Goal: Communication & Community: Answer question/provide support

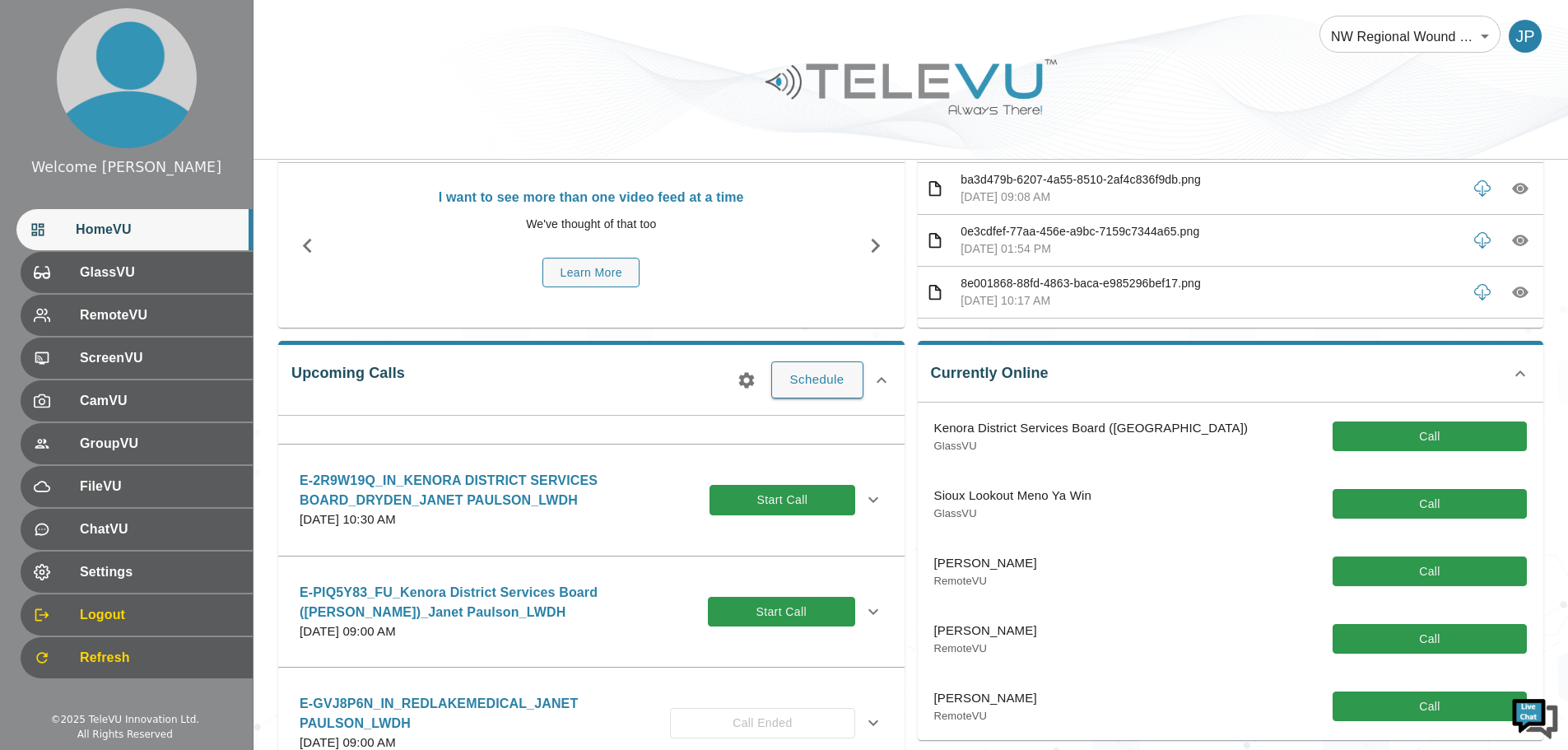
scroll to position [165, 0]
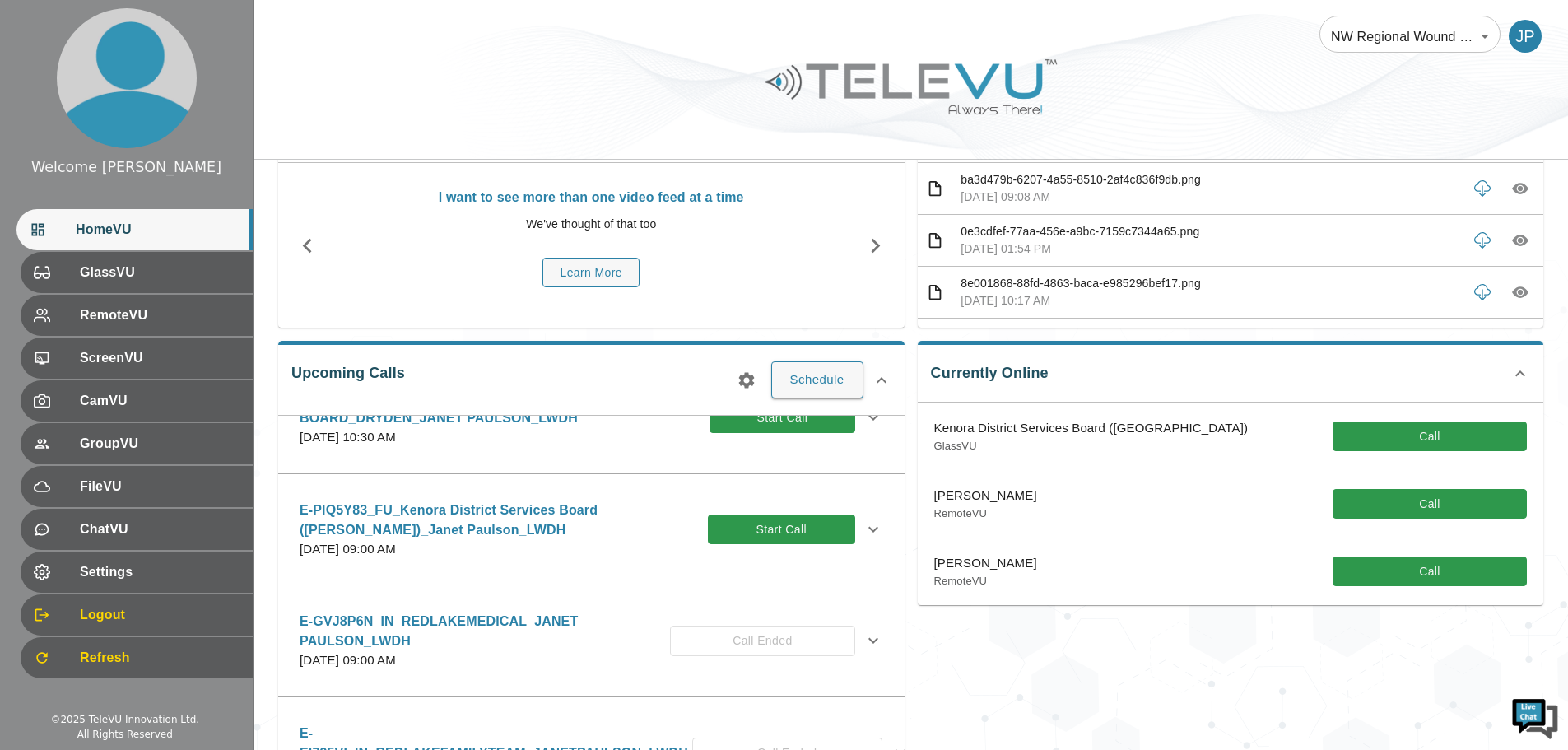
click at [797, 501] on div "E-PIQ5Y83_FU_Kenora District Services Board ([PERSON_NAME])_Janet Paulson_LWDH …" at bounding box center [577, 529] width 556 height 58
click at [801, 527] on button "Start Call" at bounding box center [782, 529] width 147 height 31
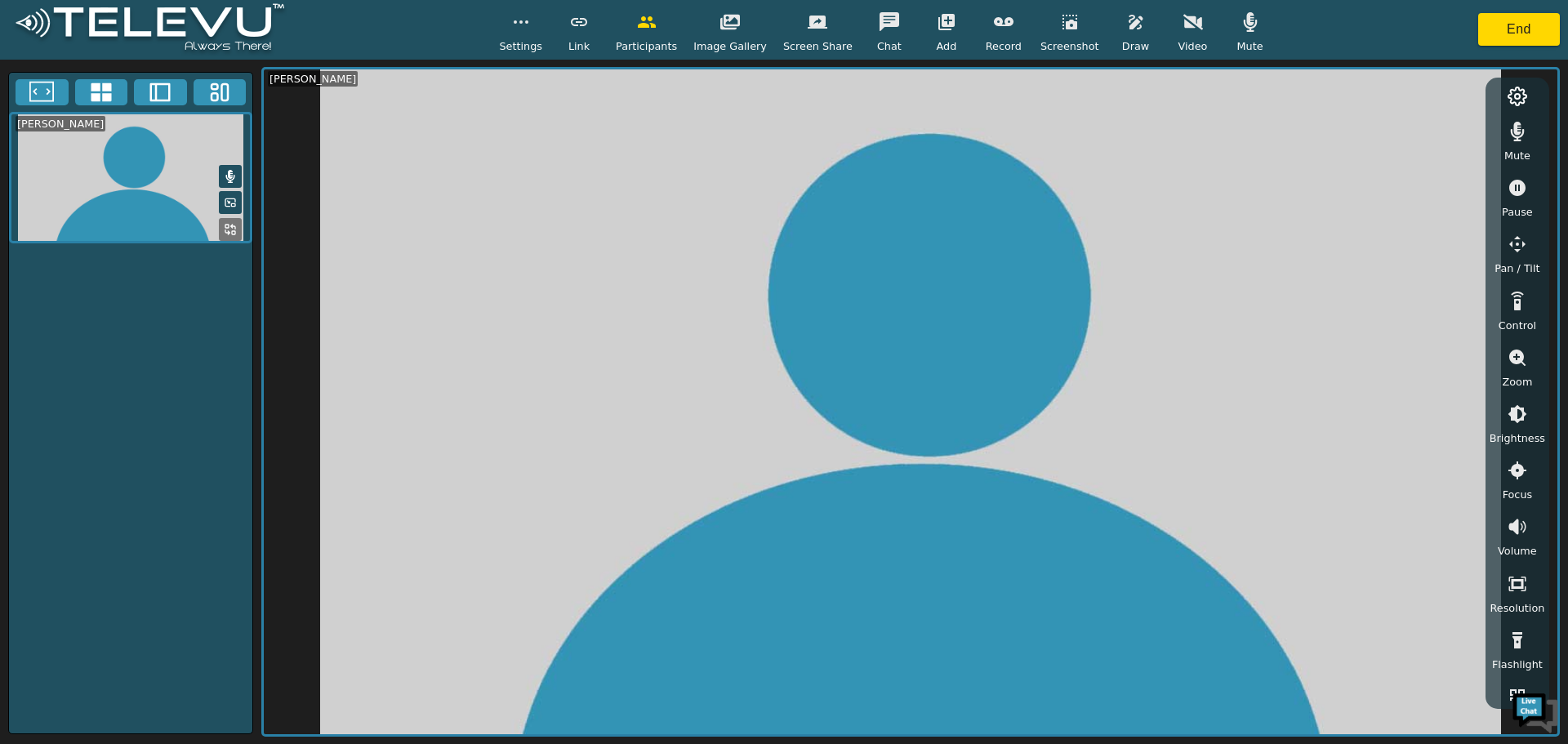
click at [1181, 39] on span "Video" at bounding box center [1193, 46] width 29 height 16
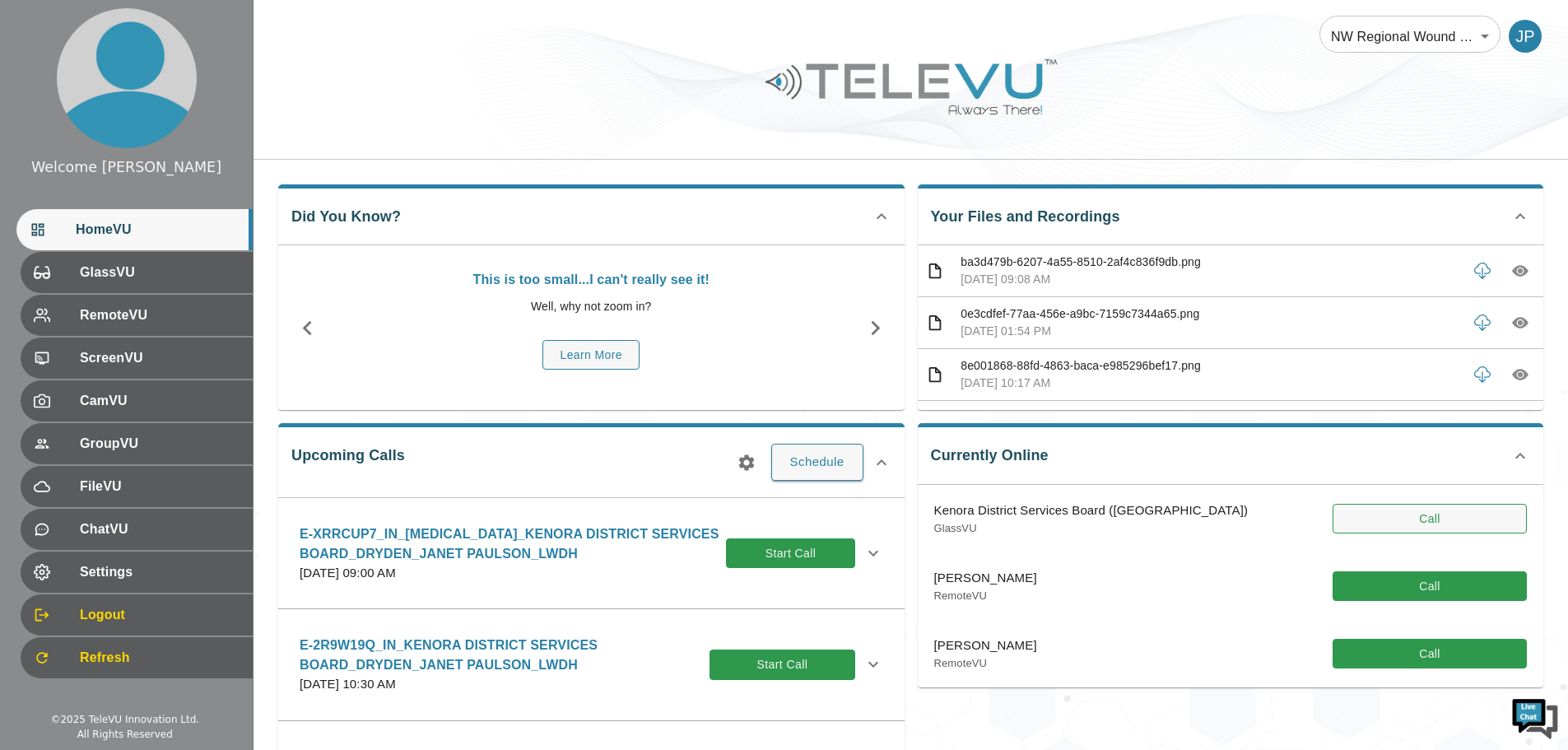
click at [1493, 513] on button "Call" at bounding box center [1430, 519] width 194 height 31
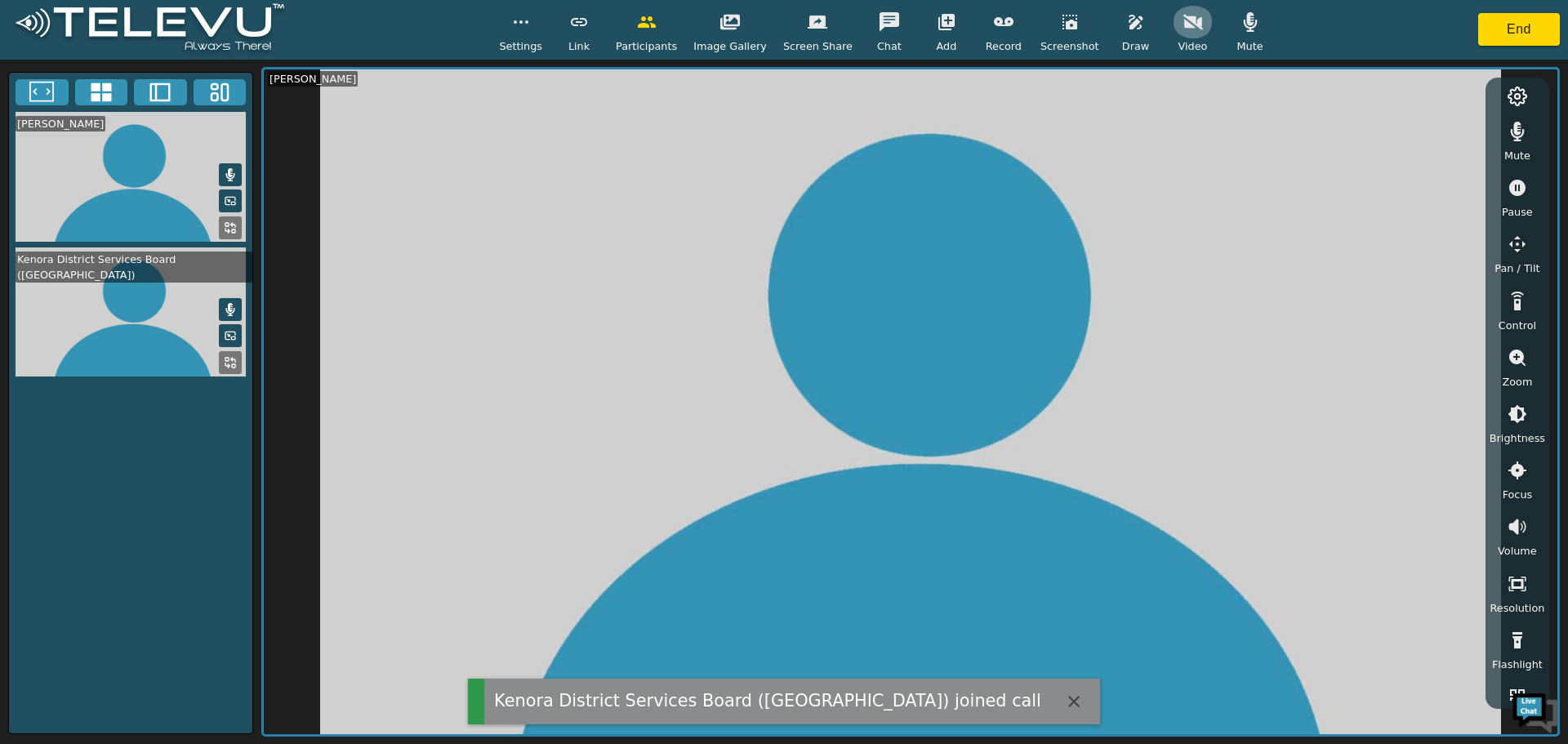
drag, startPoint x: 1184, startPoint y: 22, endPoint x: 1173, endPoint y: 98, distance: 76.8
click at [1184, 23] on button "button" at bounding box center [1193, 22] width 41 height 32
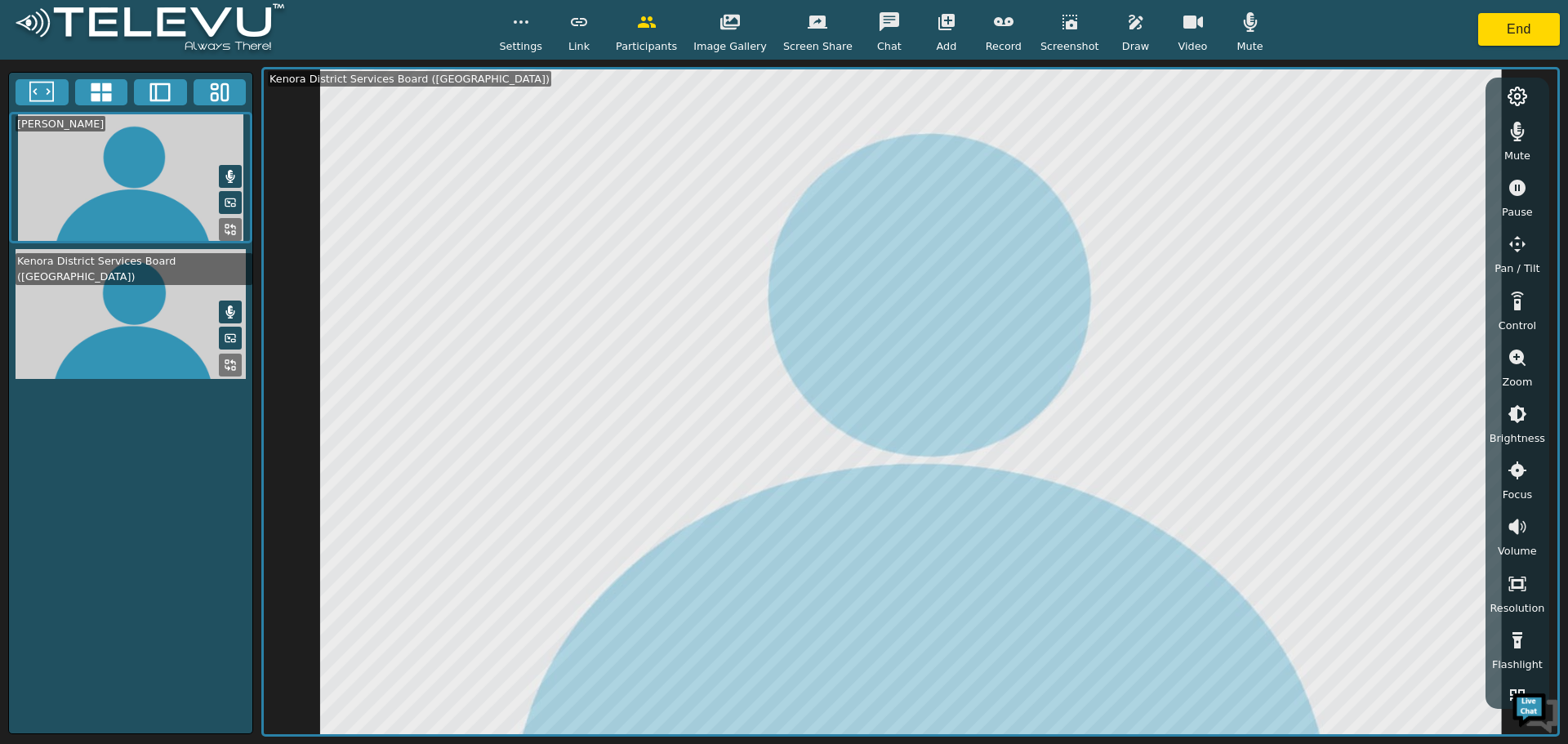
click at [1243, 31] on icon "button" at bounding box center [1250, 23] width 14 height 20
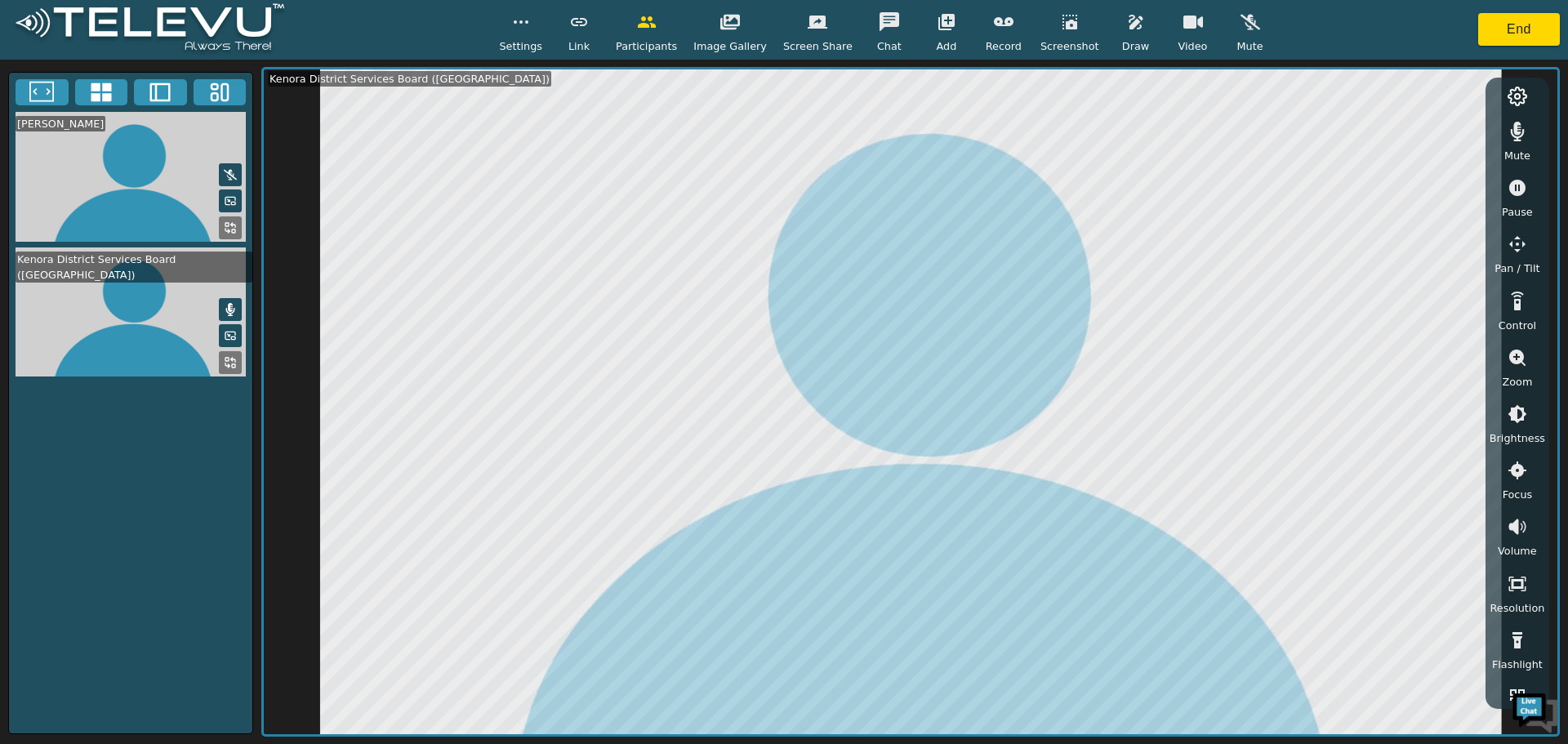
click at [1230, 34] on button "button" at bounding box center [1250, 22] width 41 height 32
click at [1510, 357] on icon "button" at bounding box center [1517, 357] width 17 height 17
click at [1513, 415] on icon "button" at bounding box center [1517, 413] width 15 height 15
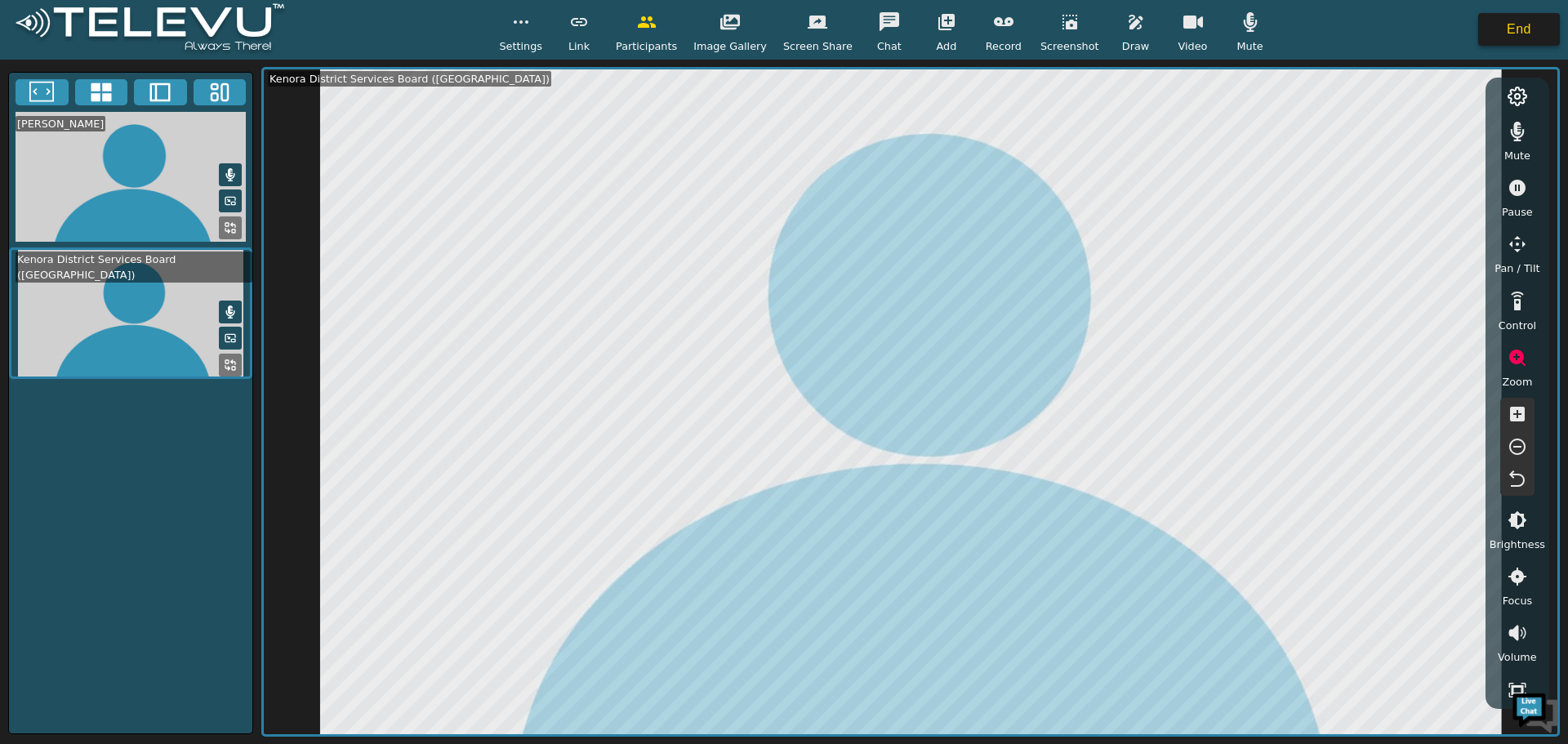
click at [1500, 28] on button "End" at bounding box center [1518, 28] width 81 height 32
